Goal: Task Accomplishment & Management: Complete application form

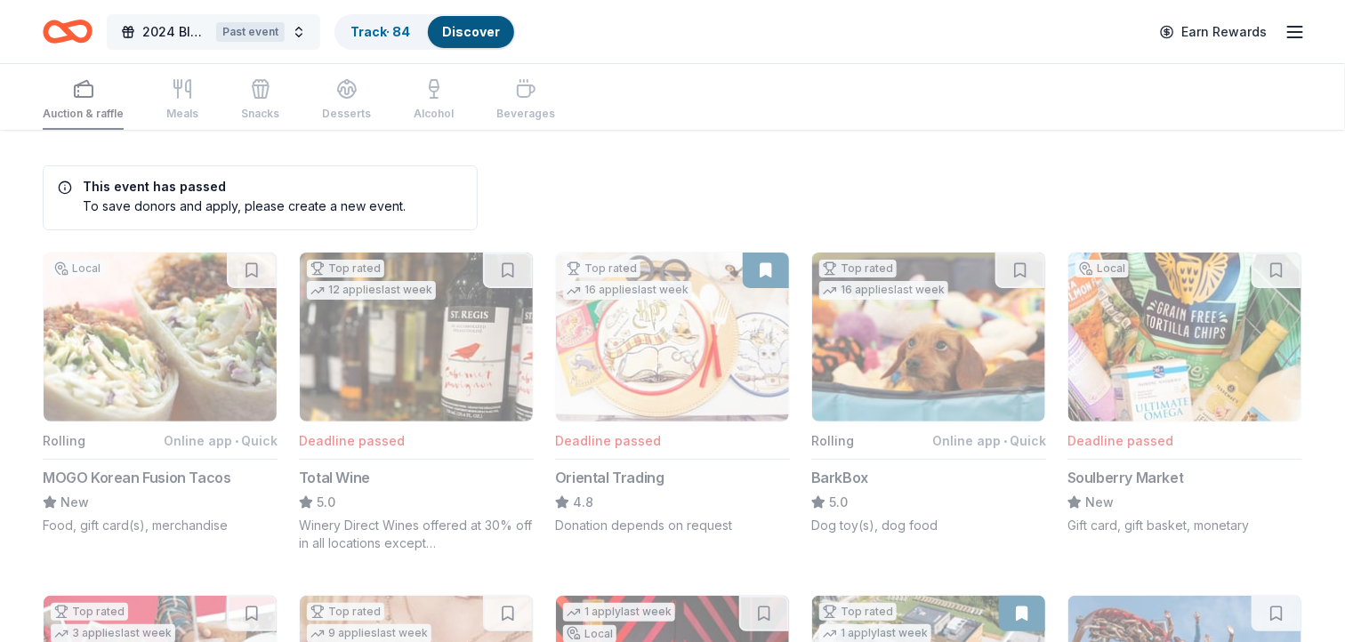
click at [293, 33] on button "2024 Bluemont Gala Past event" at bounding box center [213, 32] width 213 height 36
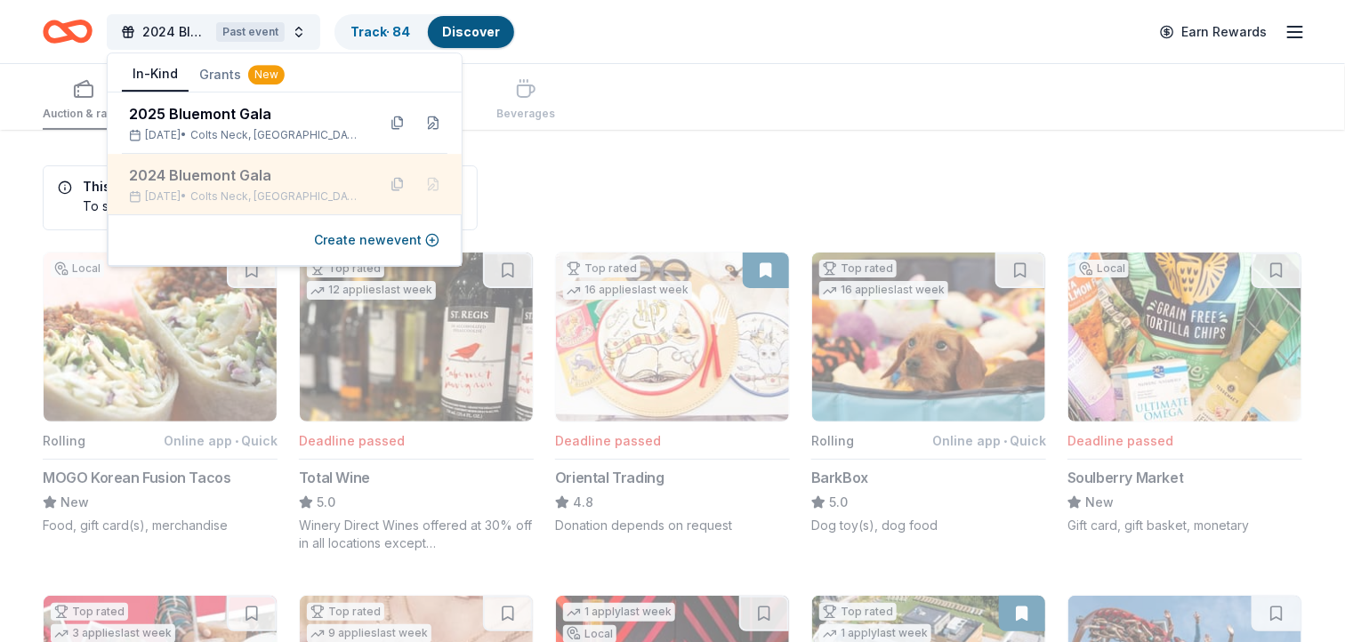
click at [230, 182] on div "2024 Bluemont Gala" at bounding box center [245, 175] width 233 height 21
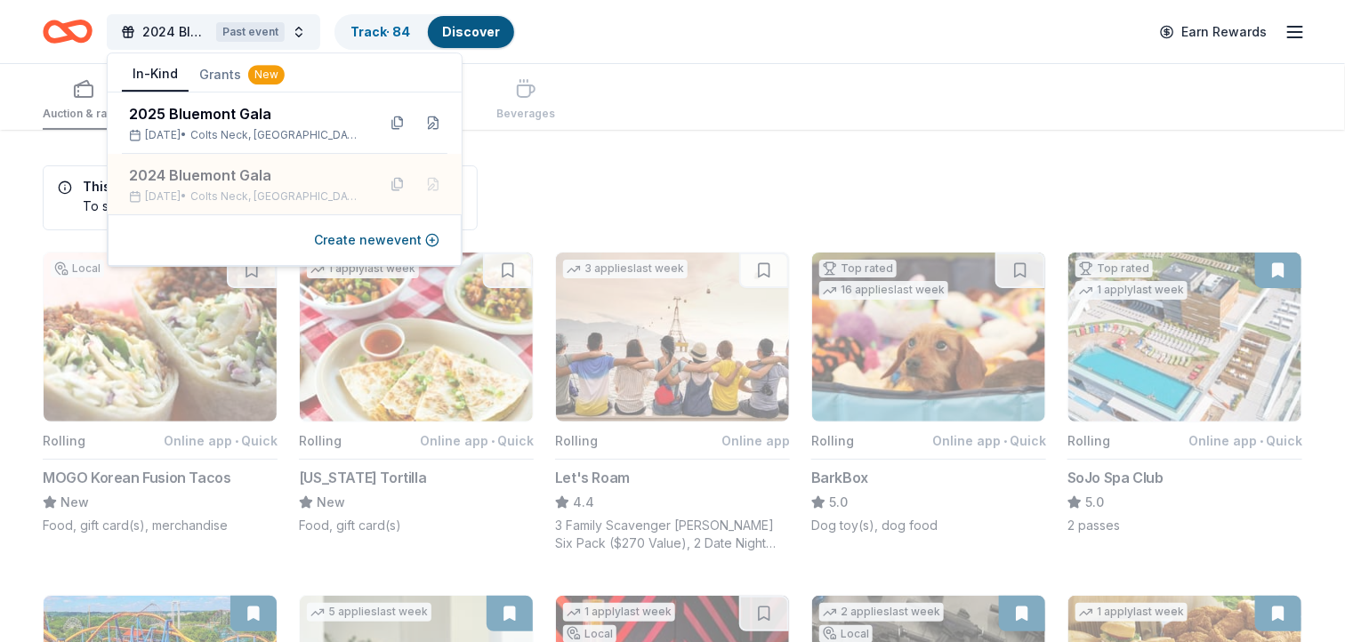
click at [150, 70] on button "In-Kind" at bounding box center [155, 75] width 67 height 34
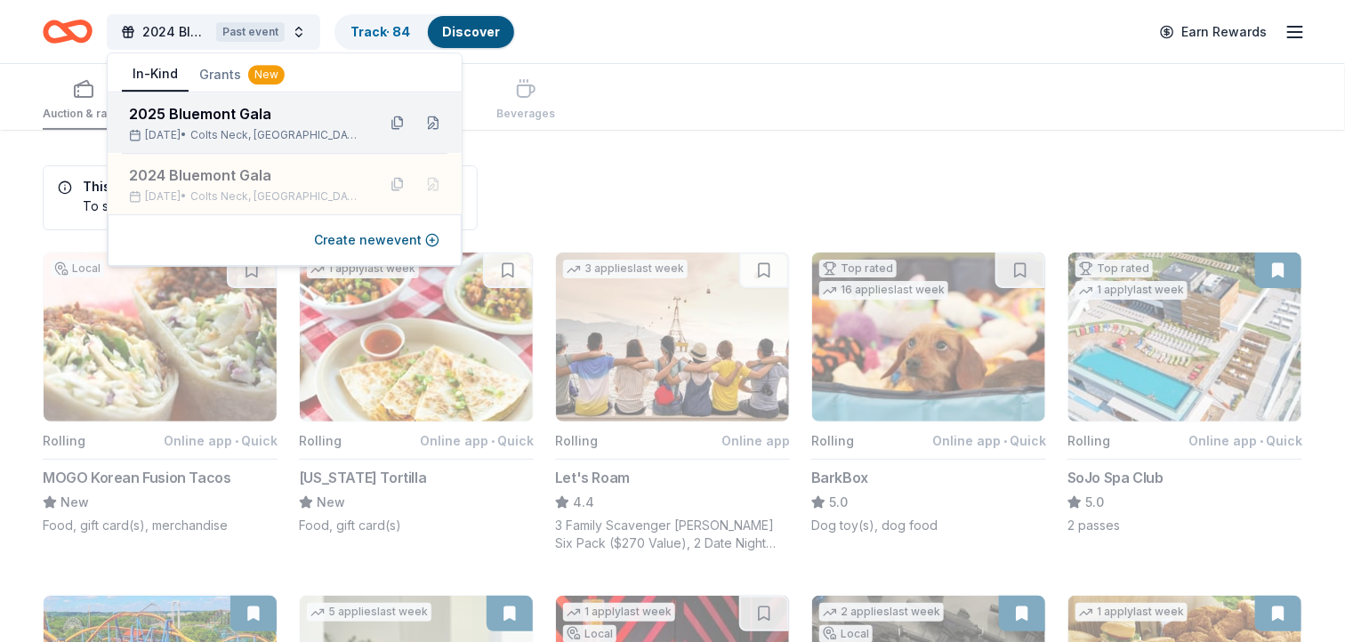
click at [189, 119] on div "2025 Bluemont Gala" at bounding box center [245, 113] width 233 height 21
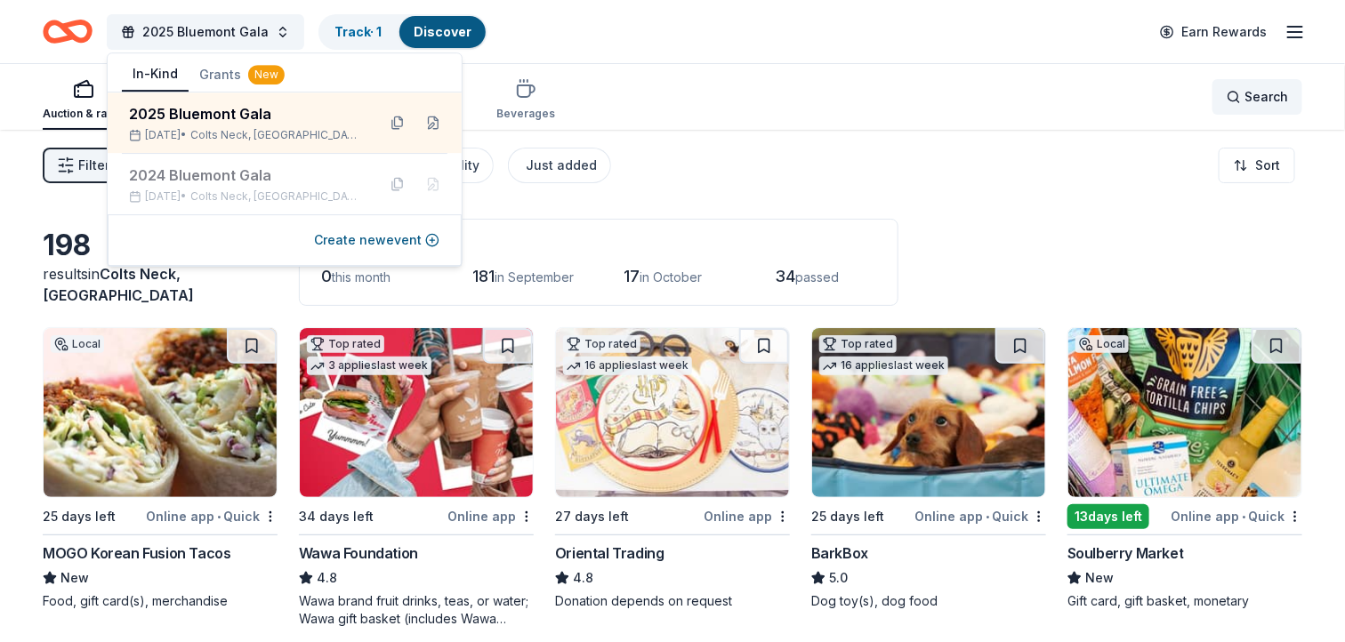
click at [1245, 94] on span "Search" at bounding box center [1266, 96] width 44 height 21
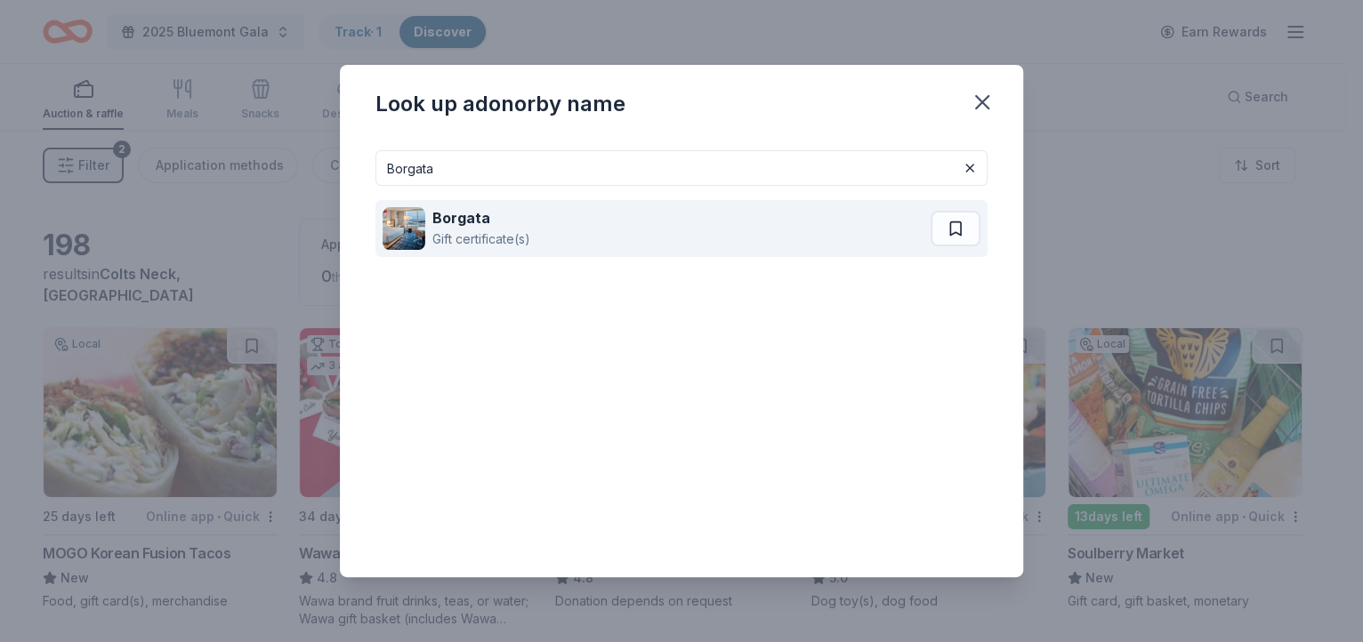
type input "Borgata"
click at [490, 233] on div "Gift certificate(s)" at bounding box center [481, 239] width 98 height 21
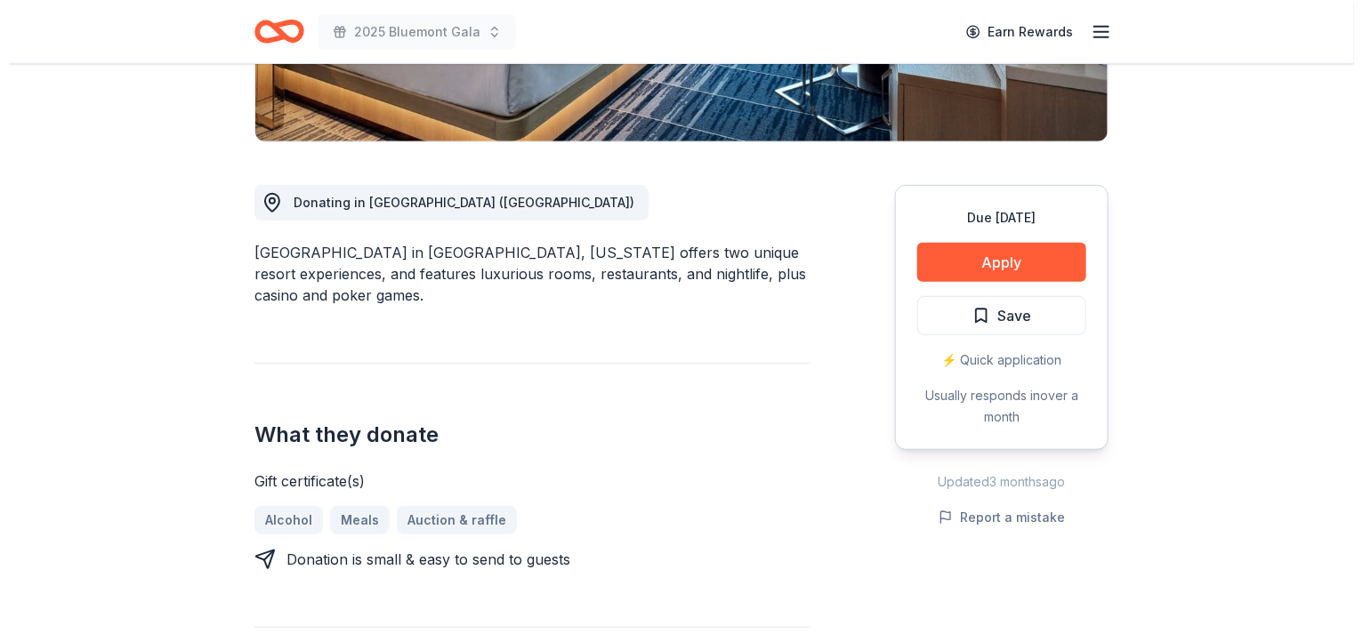
scroll to position [444, 0]
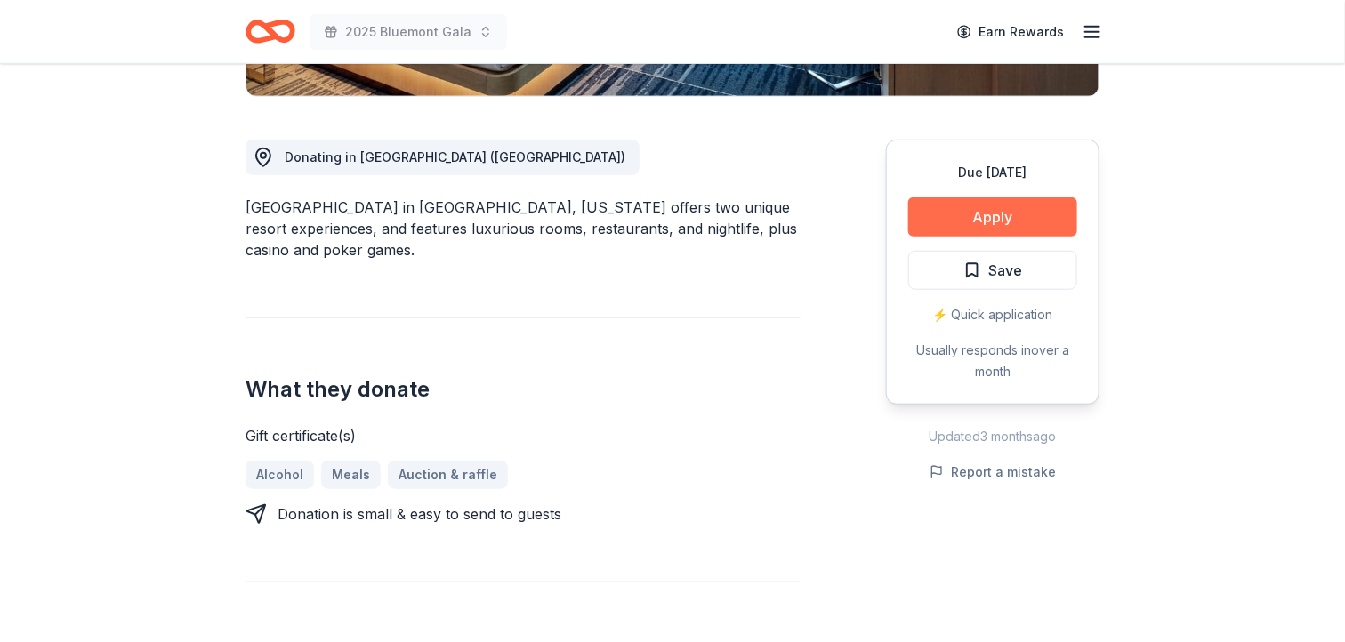
click at [999, 215] on button "Apply" at bounding box center [992, 216] width 169 height 39
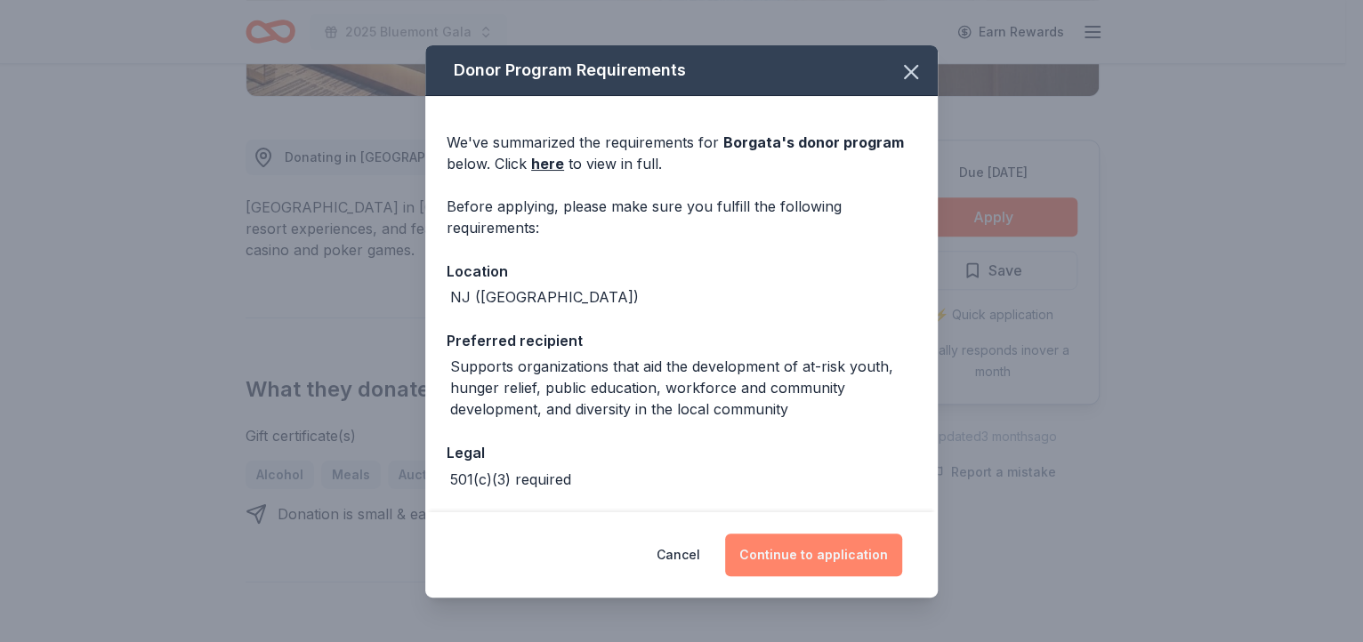
click at [822, 553] on button "Continue to application" at bounding box center [813, 555] width 177 height 43
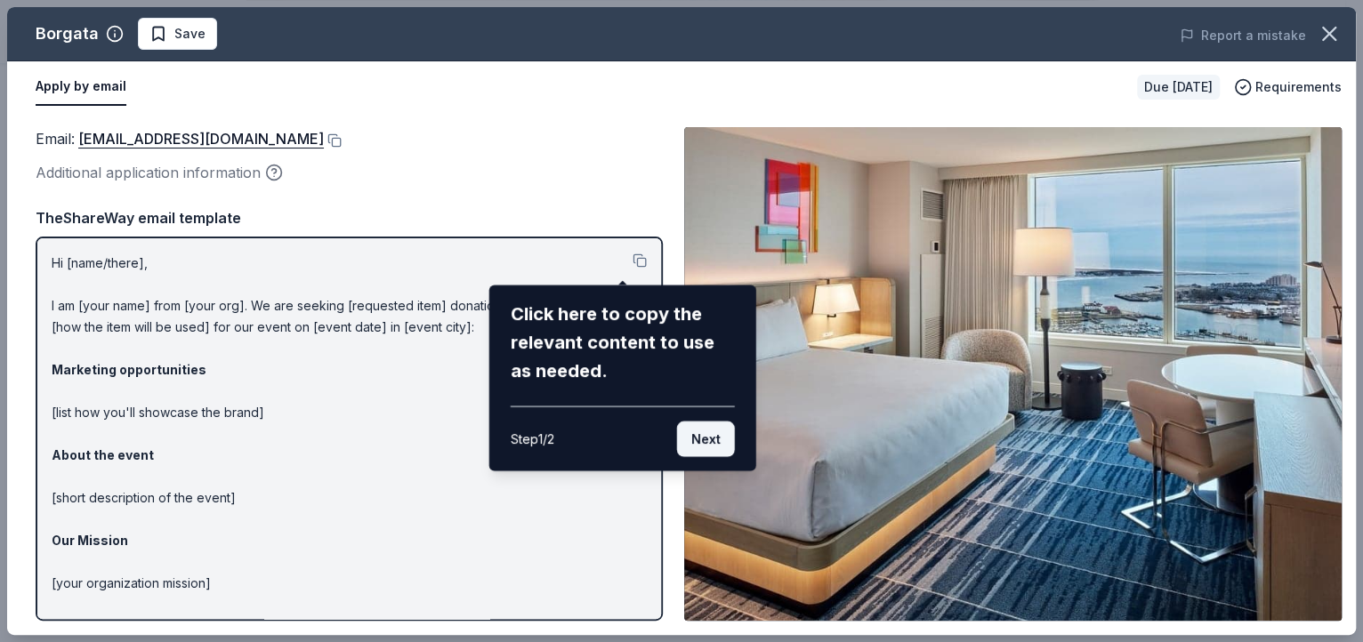
click at [710, 430] on button "Next" at bounding box center [706, 440] width 58 height 36
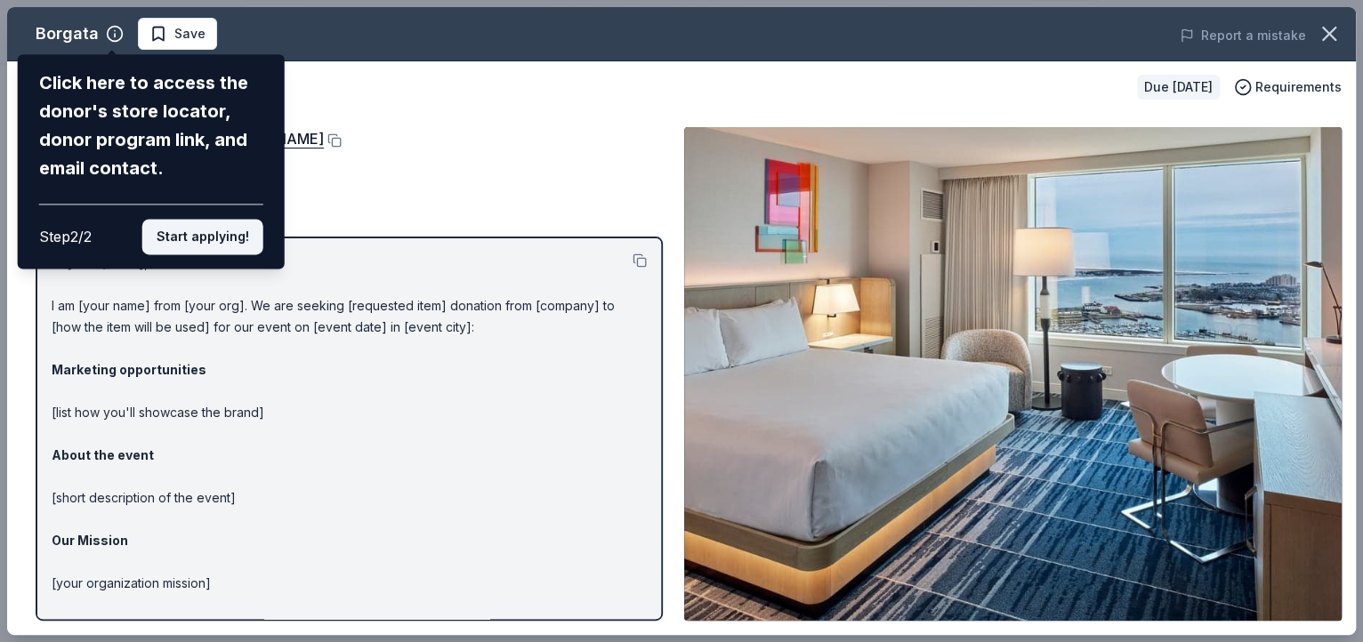
click at [212, 237] on button "Start applying!" at bounding box center [202, 237] width 121 height 36
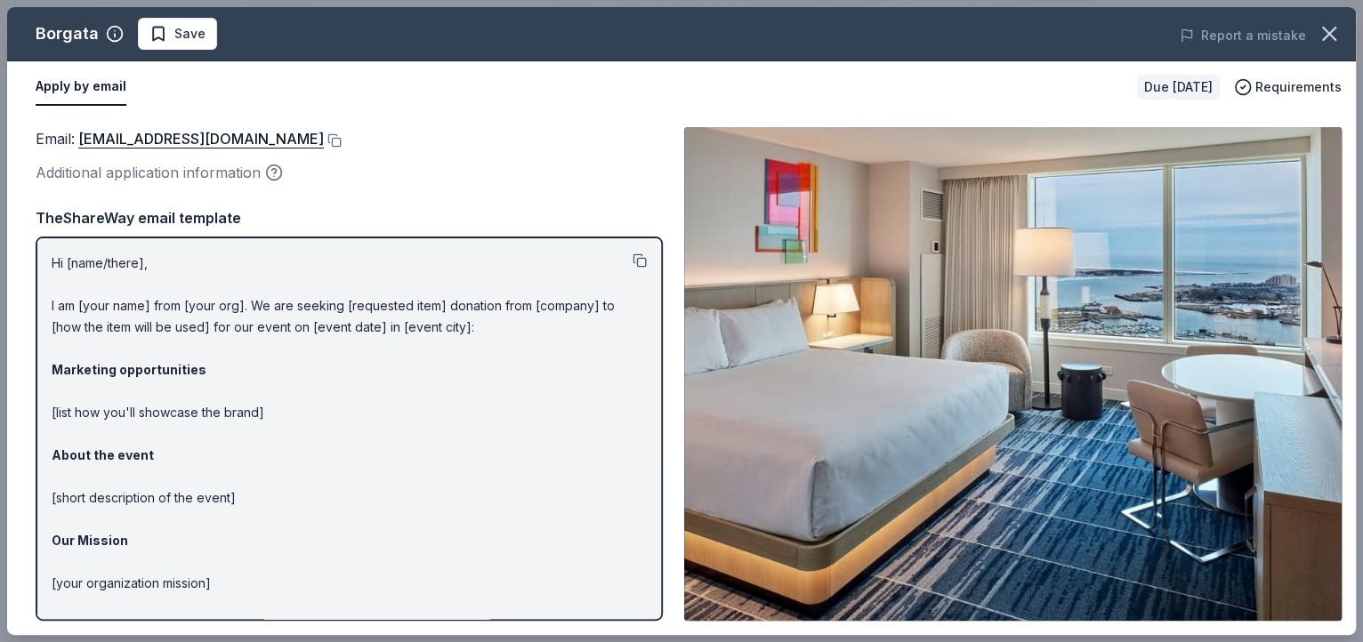
click at [632, 260] on button at bounding box center [639, 260] width 14 height 14
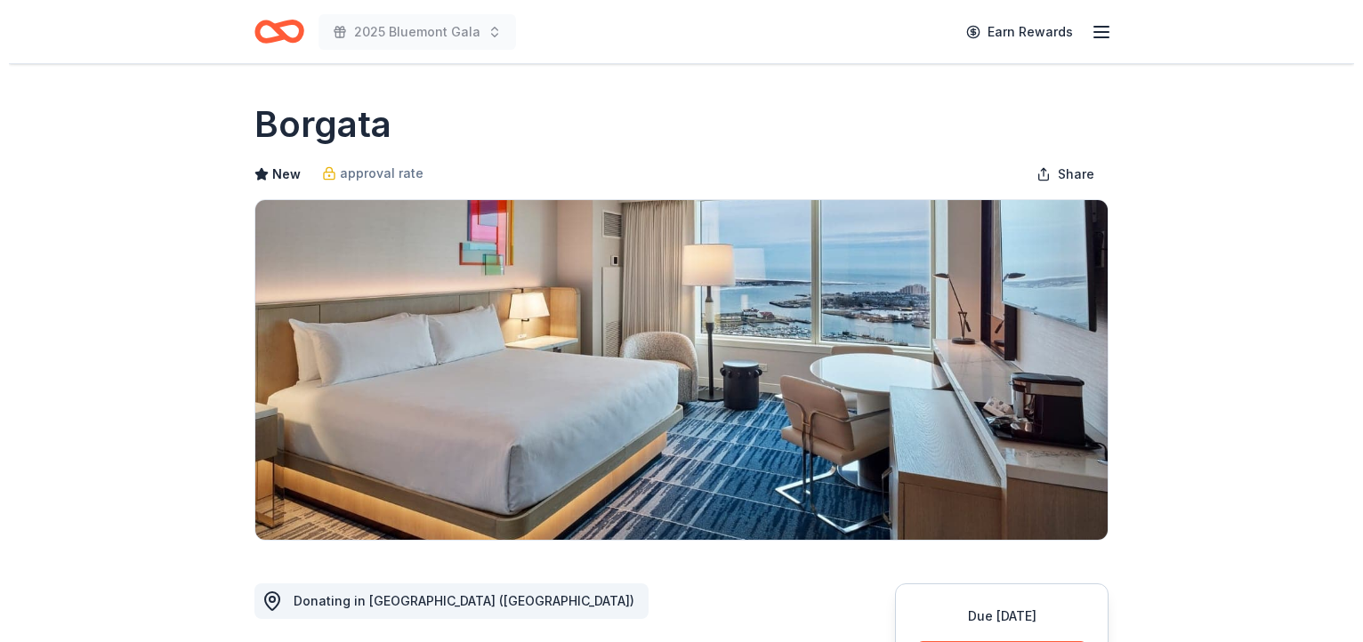
scroll to position [444, 0]
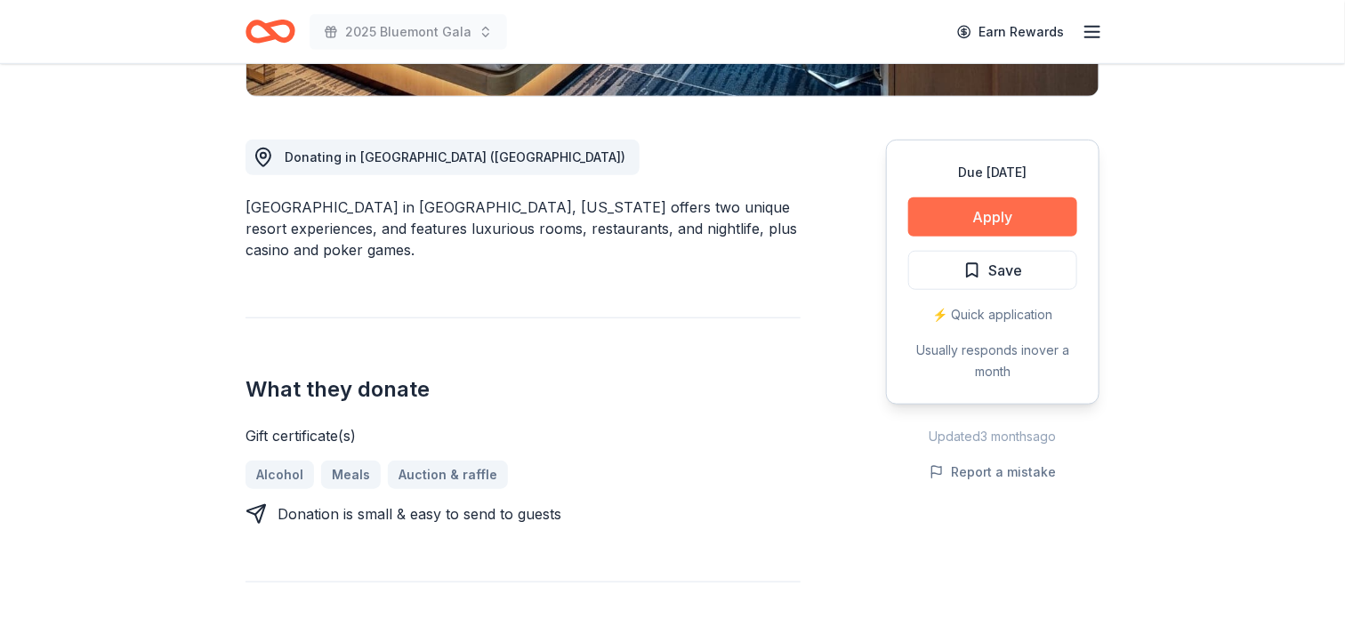
click at [985, 217] on button "Apply" at bounding box center [992, 216] width 169 height 39
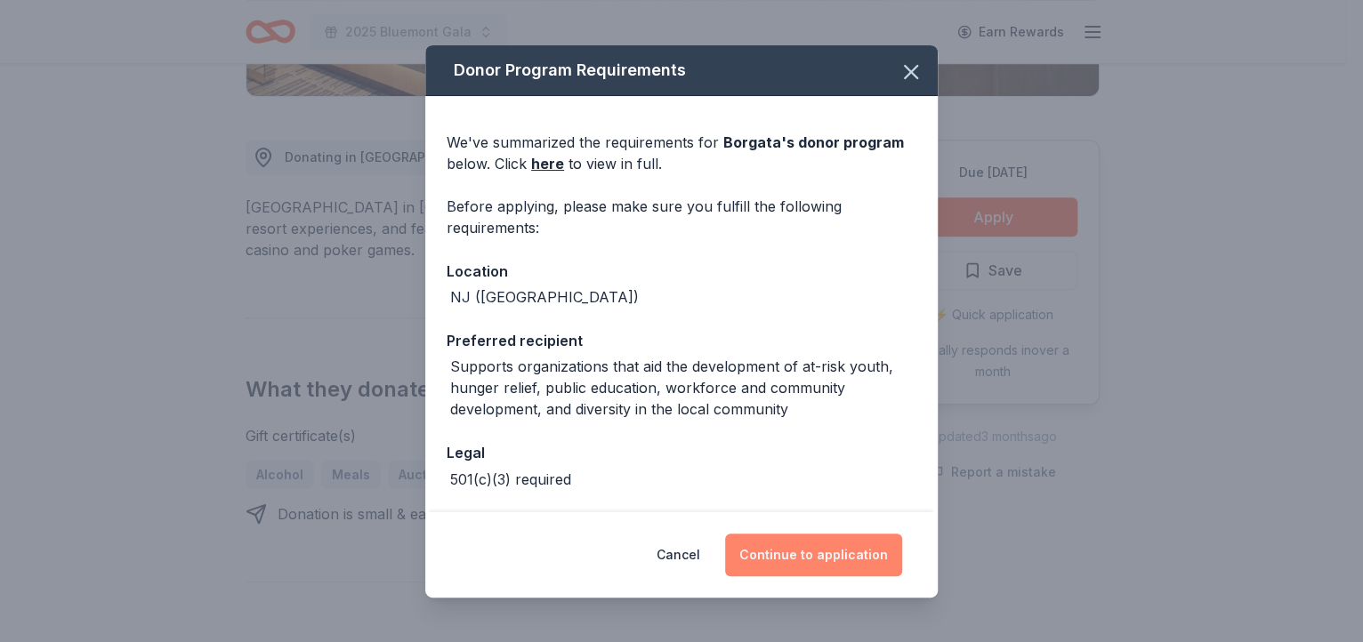
click at [809, 553] on button "Continue to application" at bounding box center [813, 555] width 177 height 43
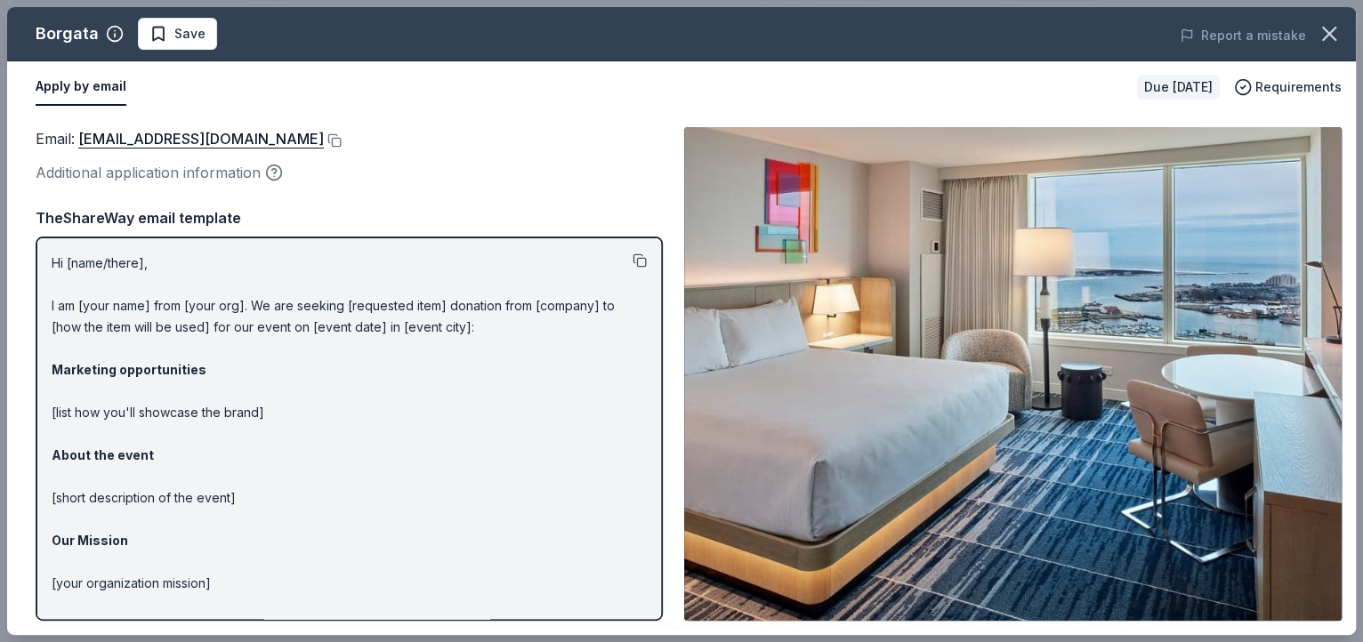
click at [632, 261] on button at bounding box center [639, 260] width 14 height 14
click at [324, 139] on button at bounding box center [333, 140] width 18 height 14
click at [272, 173] on icon "button" at bounding box center [274, 173] width 18 height 18
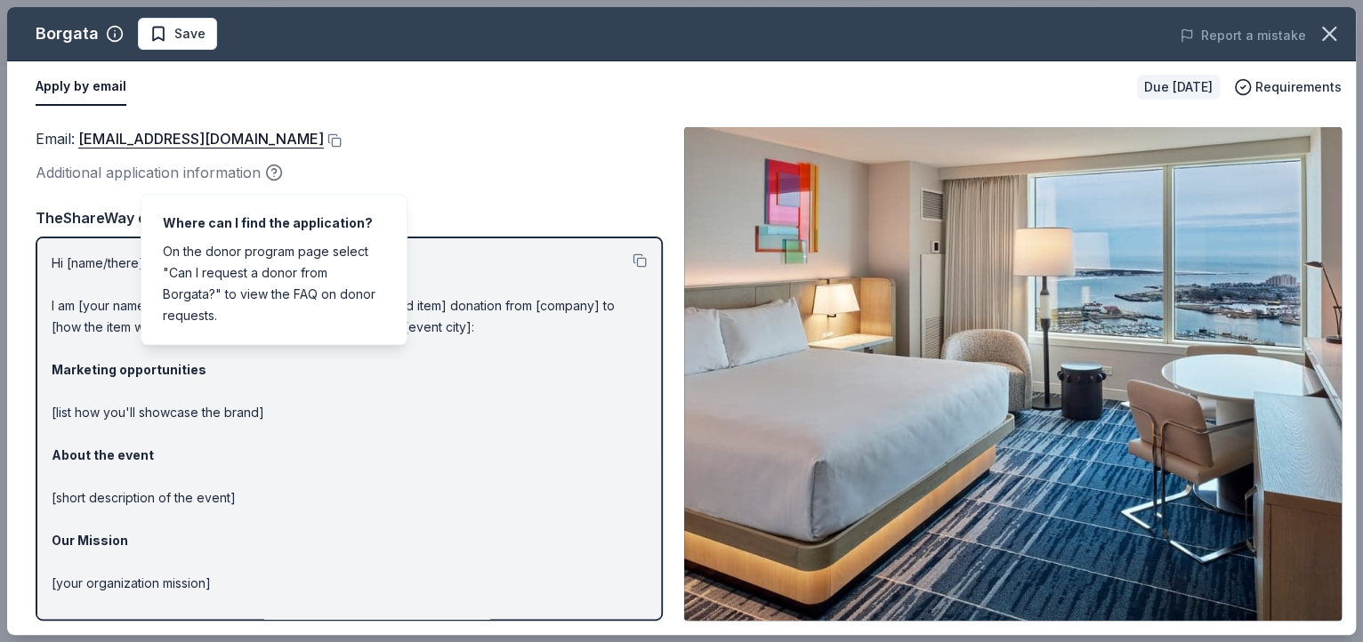
click at [68, 85] on button "Apply by email" at bounding box center [81, 86] width 91 height 37
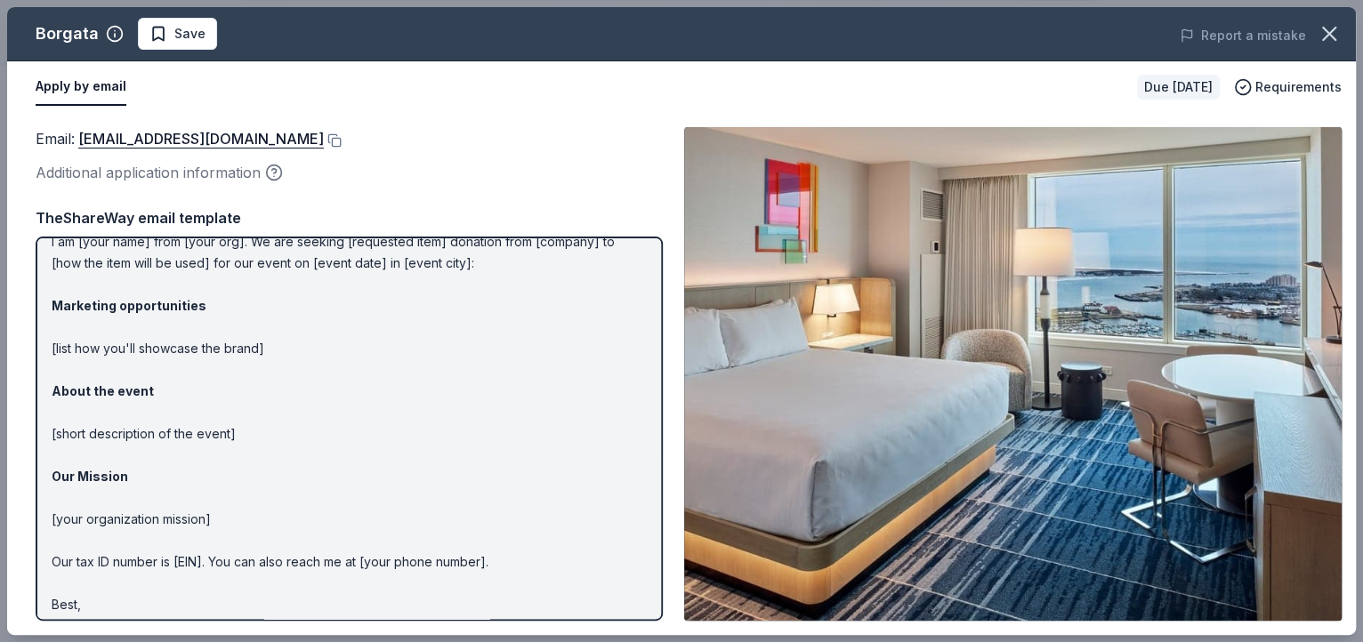
scroll to position [95, 0]
